Goal: Navigation & Orientation: Find specific page/section

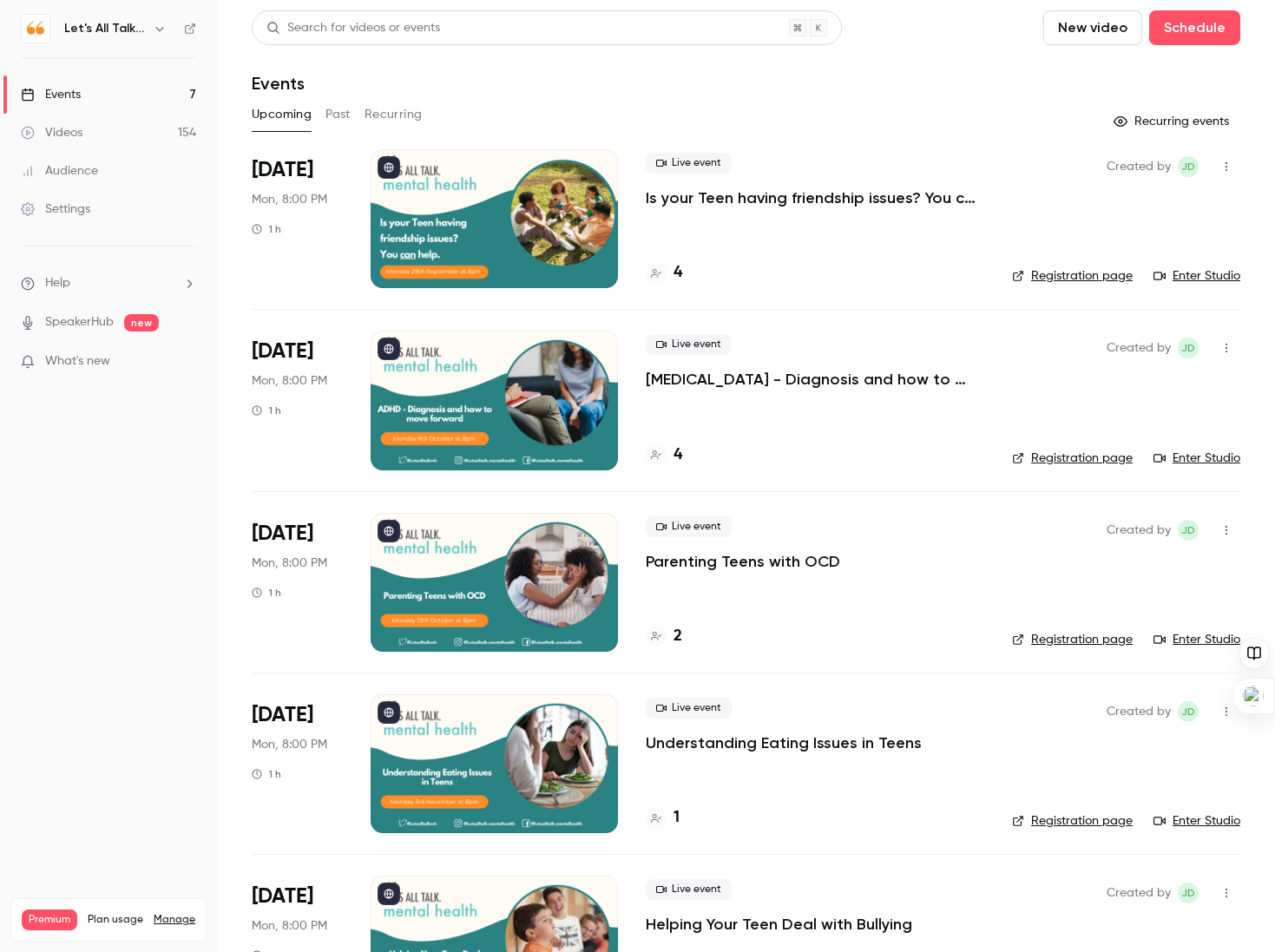
click at [163, 28] on icon "button" at bounding box center [159, 28] width 14 height 14
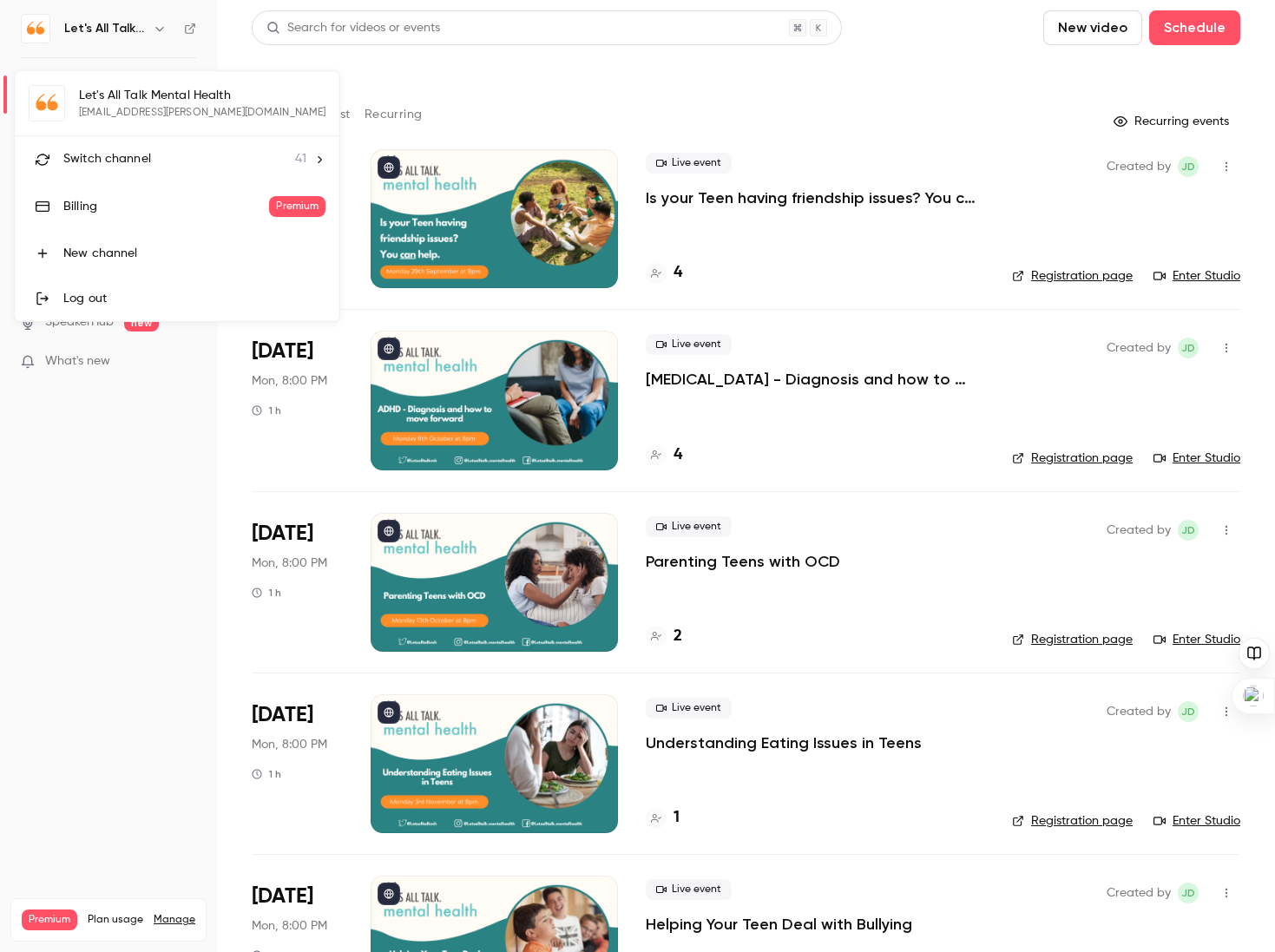
click at [107, 162] on span "Switch channel" at bounding box center [107, 159] width 87 height 18
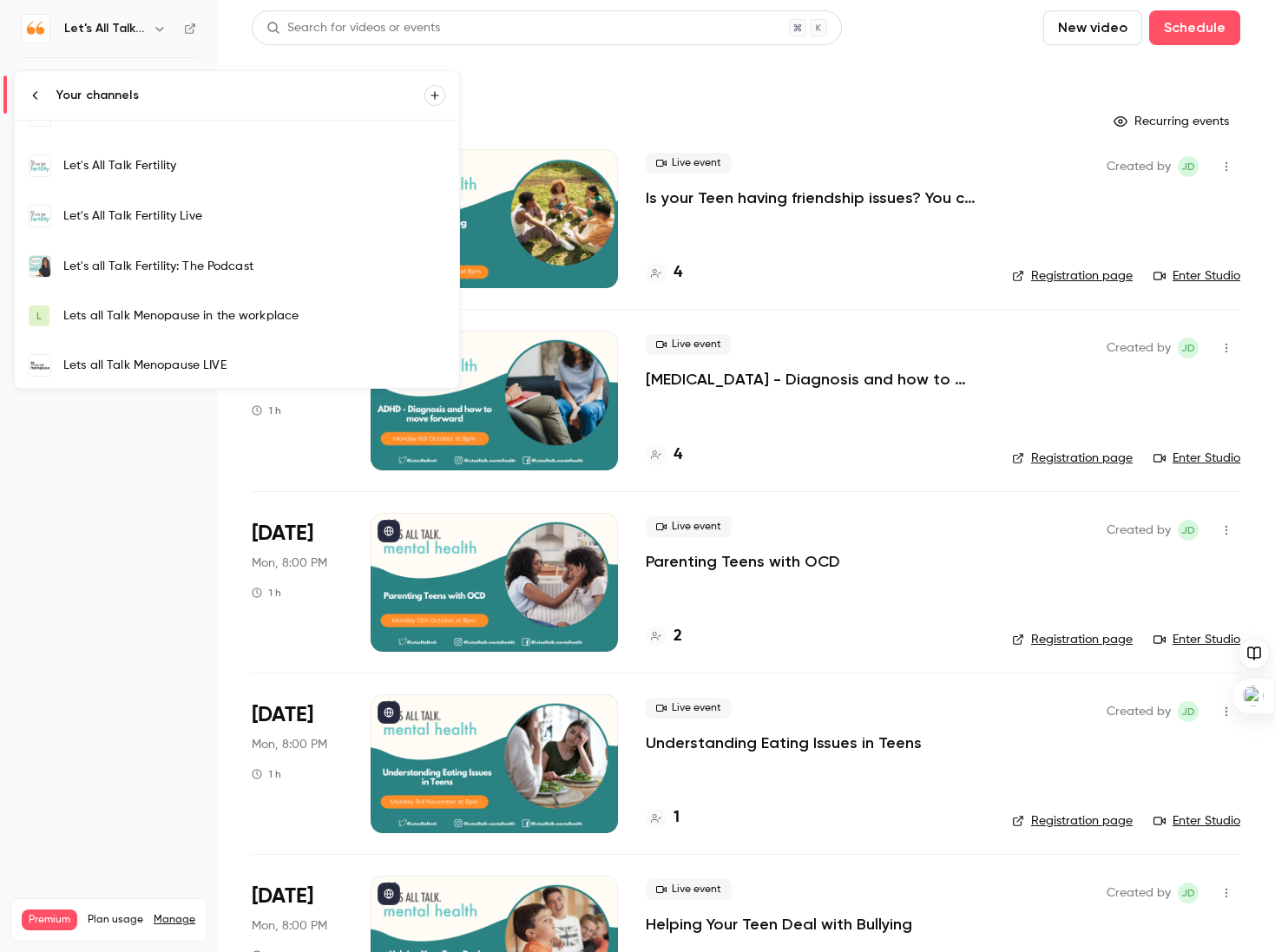
scroll to position [435, 0]
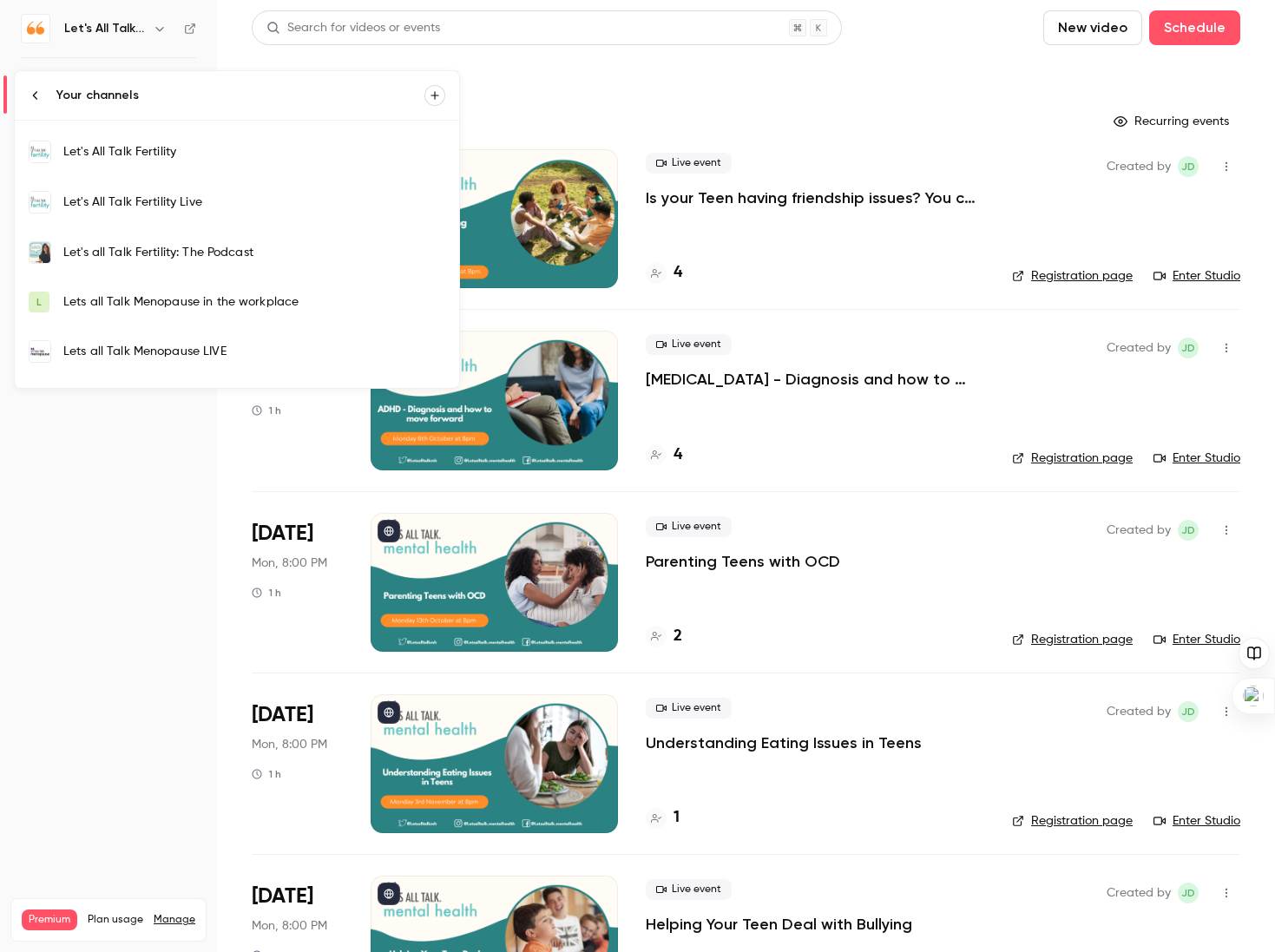
click at [160, 201] on div "Let's All Talk Fertility Live" at bounding box center [254, 202] width 382 height 17
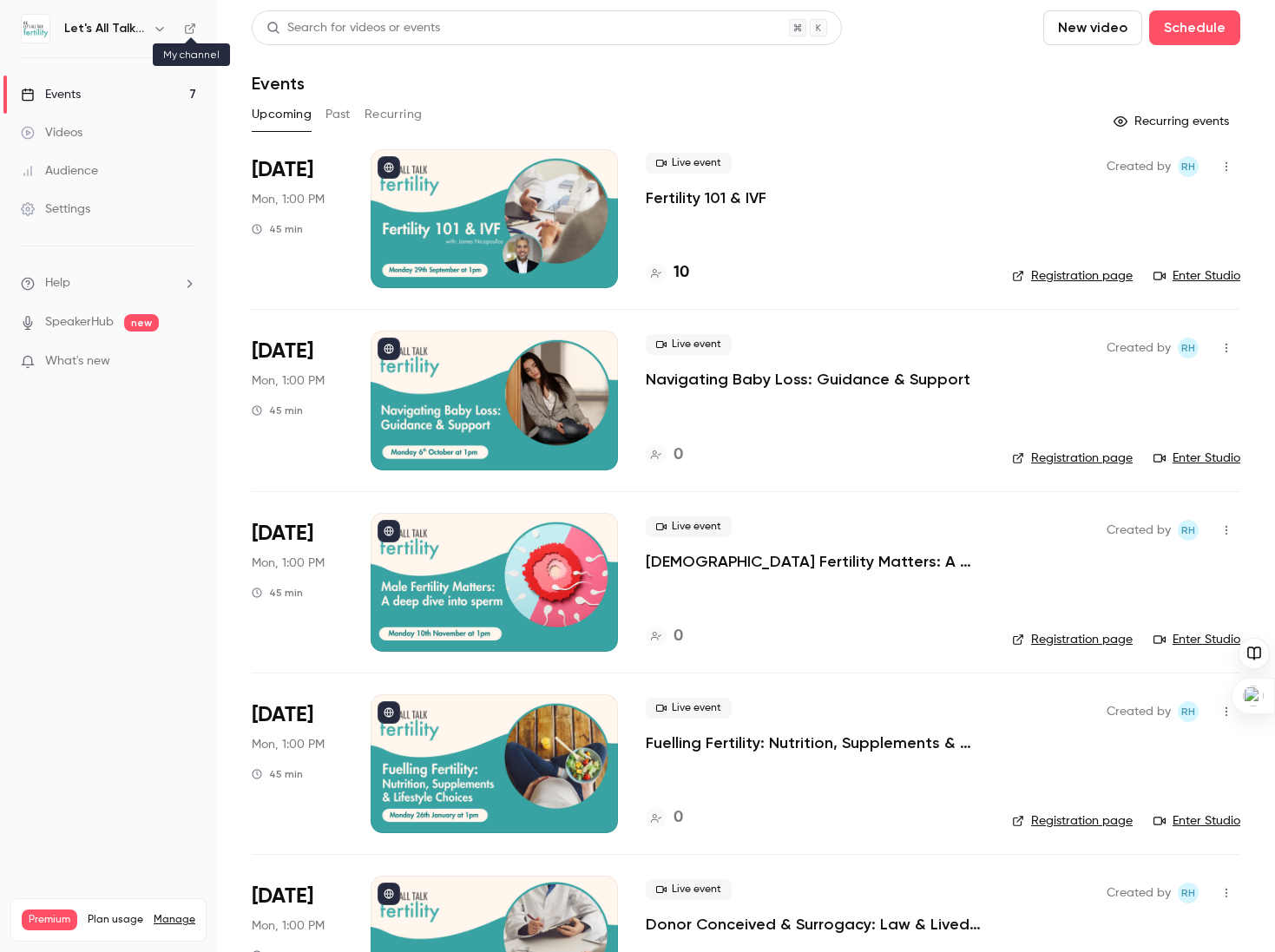
click at [188, 28] on icon at bounding box center [190, 28] width 13 height 13
click at [157, 30] on icon "button" at bounding box center [159, 28] width 14 height 14
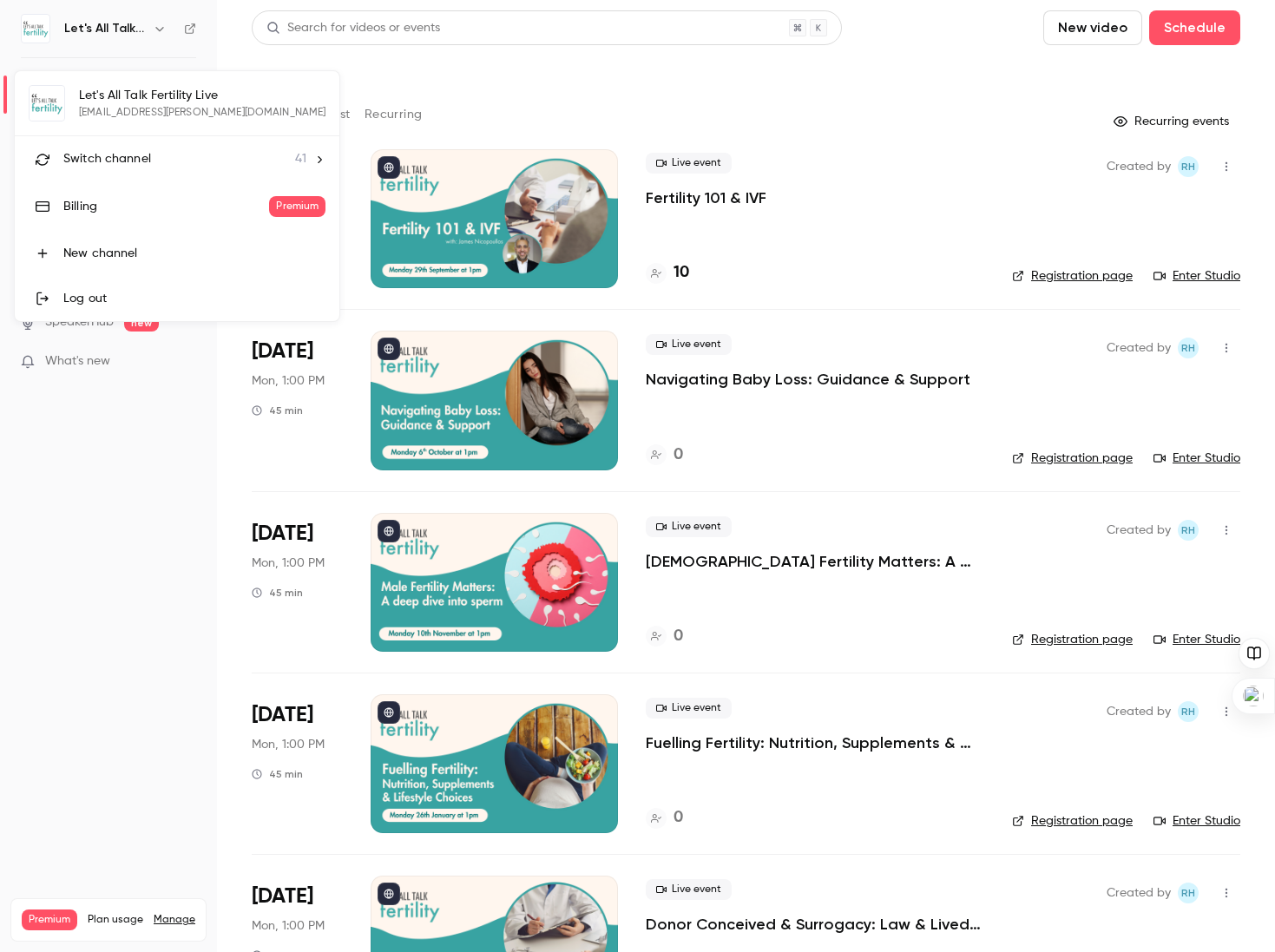
click at [135, 160] on span "Switch channel" at bounding box center [107, 159] width 87 height 18
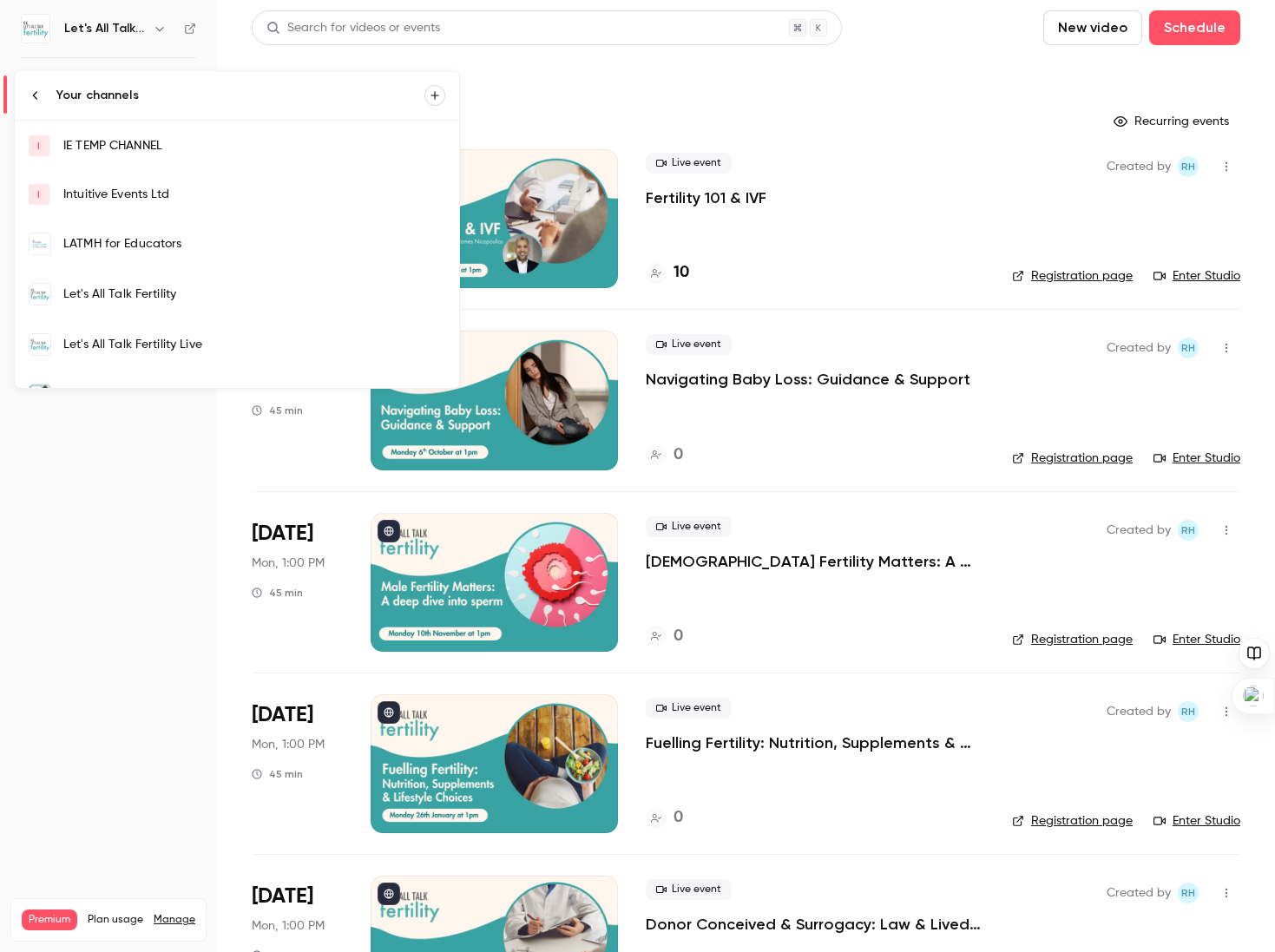
scroll to position [295, 0]
click at [127, 279] on link "Let's All Talk Fertility" at bounding box center [237, 292] width 444 height 50
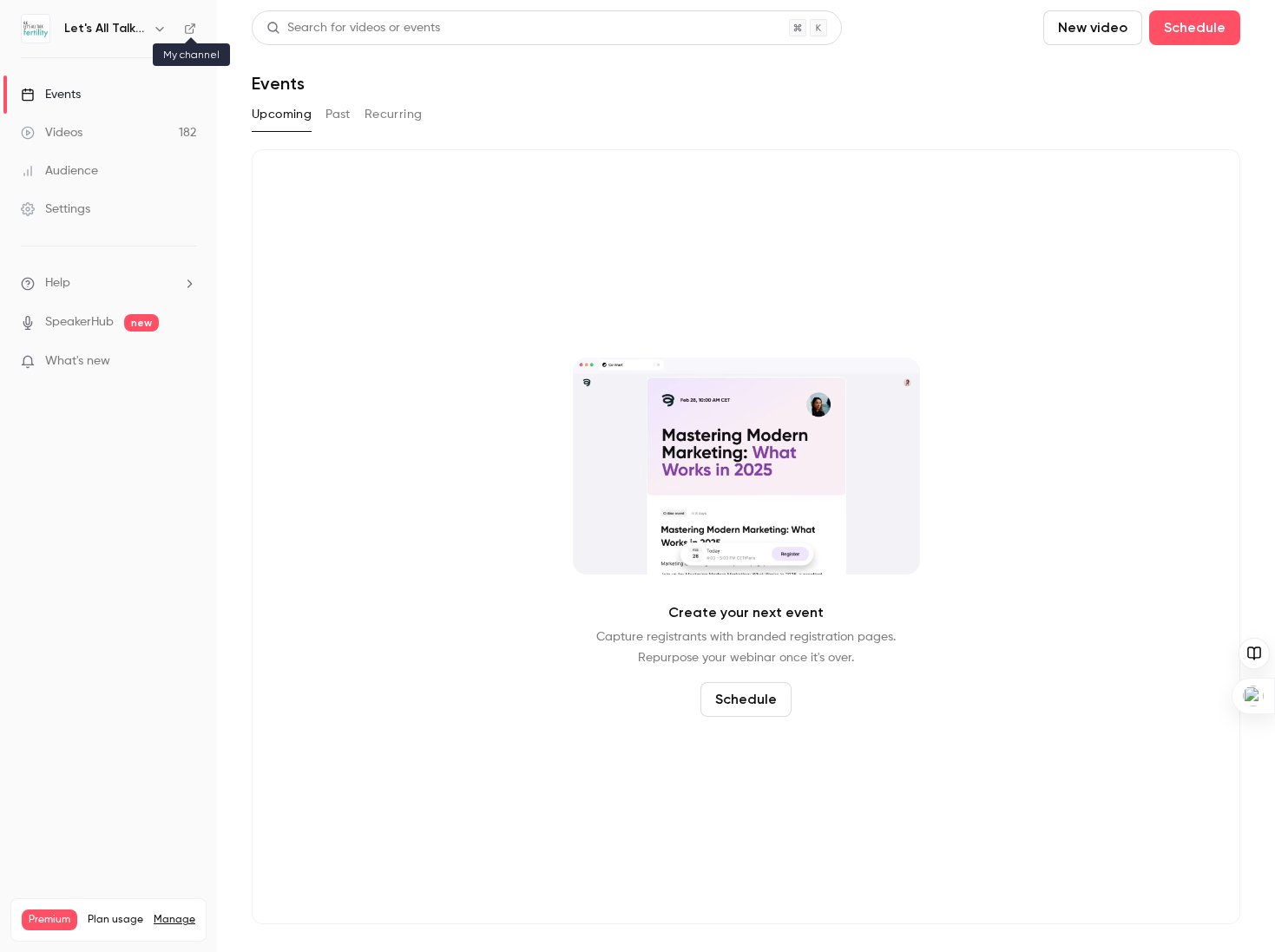
click at [188, 29] on icon at bounding box center [190, 28] width 13 height 13
